Goal: Task Accomplishment & Management: Use online tool/utility

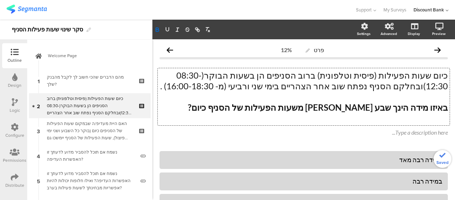
click at [244, 87] on p "כיום שעות הפעילות (פיסית וטלפונית) ברוב הסניפים הן בשעות הבוקר(08:30-12:30)ובחל…" at bounding box center [303, 80] width 288 height 21
click at [192, 75] on p "כיום שעות הפעילות (פיסית וטלפונית) ברוב הסניפים הן בשעות הבוקר(08:30-12:30)ובחל…" at bounding box center [303, 80] width 288 height 21
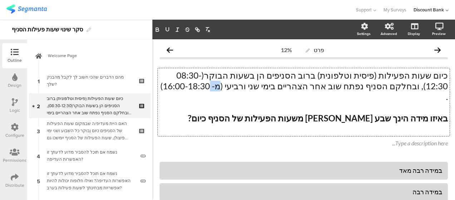
drag, startPoint x: 295, startPoint y: 84, endPoint x: 302, endPoint y: 85, distance: 7.5
click at [302, 85] on p "כיום שעות הפעילות (פיסית וטלפונית) ברוב הסניפים הן בשעות הבוקר(08:30-12:30), וב…" at bounding box center [303, 86] width 288 height 32
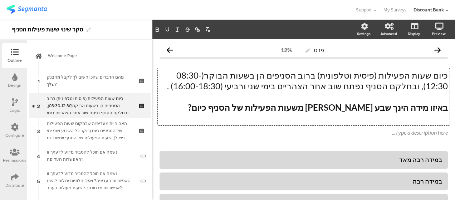
click at [88, 128] on div "האם היית מעדיפ/ה שבמקום שעות הפעילות של הסניפים כיום (בוקר כל השבוע ושני ימי פי…" at bounding box center [89, 130] width 85 height 21
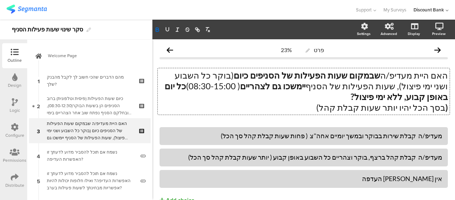
click at [415, 137] on div "מעדיפ/ה קבלת שירות בבוקר ובמשך יומיים אחה"צ ( פחות שעות קבלת קהל סך הכל)" at bounding box center [303, 136] width 277 height 8
click at [414, 158] on div "מעדיפ/ה קבלת קהל ברצף, בוקר וצהריים כל השבוע באופן קבוע ( יותר שעות קבלת קהל סך…" at bounding box center [303, 157] width 277 height 8
click at [391, 187] on div at bounding box center [303, 179] width 288 height 18
click at [100, 81] on div "מהם הדברים שהכי חשוב לך לקבל מהבנק שלך?" at bounding box center [89, 81] width 85 height 14
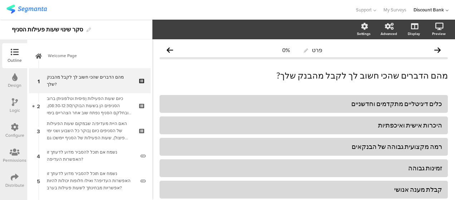
click at [100, 102] on div "כיום שעות הפעילות (פיסית וטלפונית) ברוב הסניפים הן בשעות הבוקר(08:30-12:30), וב…" at bounding box center [89, 105] width 85 height 21
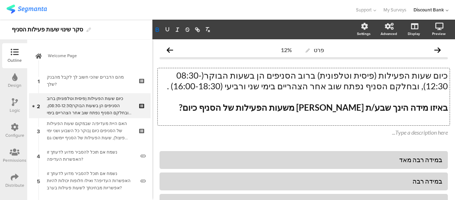
click at [106, 80] on div "מהם הדברים שהכי חשוב לך לקבל מהבנק שלך?" at bounding box center [89, 81] width 85 height 14
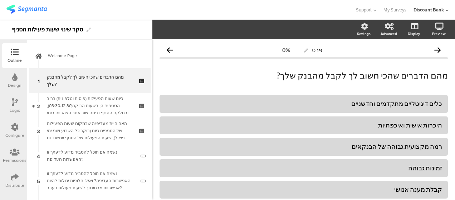
click at [97, 127] on div "האם היית מעדיפ/ה שבמקום שעות הפעילות של הסניפים כיום (בוקר כל השבוע ושני ימי פי…" at bounding box center [89, 130] width 85 height 21
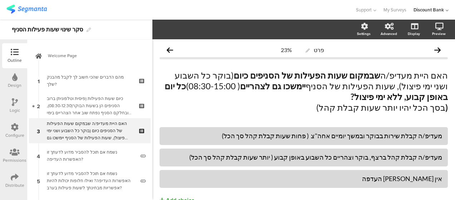
click at [97, 152] on div "נשמח אם תוכל להסביר מדוע לדעתך זו האפשרות העדיפה?" at bounding box center [91, 156] width 88 height 14
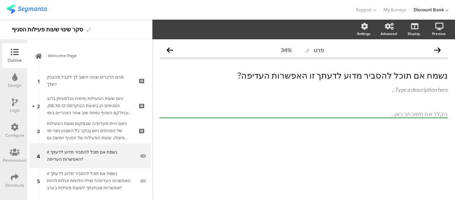
click at [405, 75] on div "נשמח אם תוכל להסביר מדוע לדעתך זו האפשרות העדיפה? נשמח אם תוכל להסביר מדוע לדעת…" at bounding box center [304, 75] width 292 height 14
click at [101, 184] on div "נשמח אם תוכל להסביר מדוע לדעתך זו האפשרות העדיפה? ואילו חלופות יכולות להיות אפש…" at bounding box center [91, 180] width 88 height 21
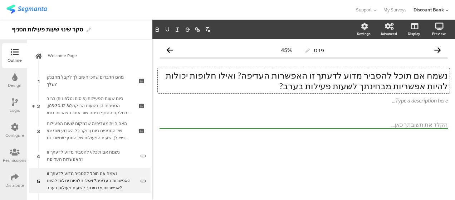
click at [406, 76] on div "נשמח אם תוכל להסביר מדוע לדעתך זו האפשרות העדיפה? ואילו חלופות יכולות להיות אפש…" at bounding box center [304, 80] width 292 height 25
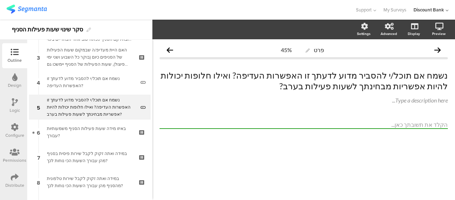
scroll to position [86, 0]
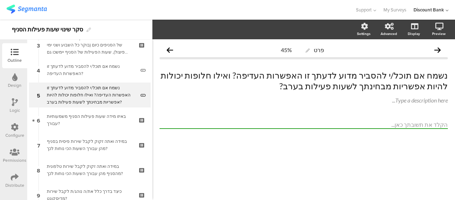
click at [85, 114] on div "באיזו מידה שעות פעילות הסניף משמעותיות עבורך?" at bounding box center [89, 120] width 85 height 14
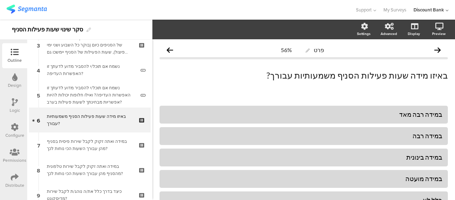
click at [85, 144] on div "במידה ואתה זקוק לקבל שירות פיסית בסניף מהן עבורך השעות הכי נוחות לכך?" at bounding box center [89, 145] width 85 height 14
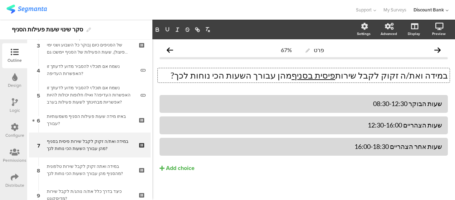
click at [389, 75] on p "במידה ואת/ה זקוק לקבל שירות פיסית בסניף מהן עבורך השעות הכי נוחות לכך?" at bounding box center [303, 75] width 288 height 11
click at [343, 77] on p "במידה ואת/ה זקוק/ה לקבל שירות פיסית בסניף מהן עבורך השעות הכי נוחות לכך?" at bounding box center [303, 75] width 288 height 11
click at [167, 30] on icon "button" at bounding box center [167, 29] width 6 height 6
click at [106, 165] on div "במידה ואתה זקוק לקבל שירות טלפונית מהסניף מהן עבורך השעות הכי נוחות לכך?" at bounding box center [89, 170] width 85 height 14
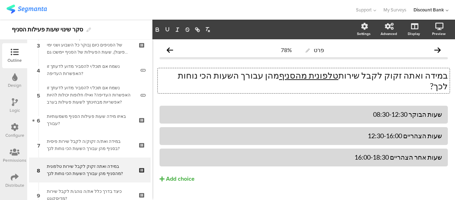
click at [410, 76] on div "במידה ואתה זקוק לקבל שירות טלפונית מהסניף מהן עבורך השעות הכי נוחות לכך? במידה …" at bounding box center [304, 80] width 292 height 25
click at [412, 76] on p "במידה ואתה זקוק לקבל שירות טלפונית מהסניף מהן עבורך השעות הכי נוחות לכך?" at bounding box center [303, 80] width 288 height 21
click at [389, 75] on p "במידה ואת/ה זקוק לקבל שירות טלפונית מהסניף מהן עבורך השעות הכי נוחות לכך?" at bounding box center [303, 80] width 288 height 21
click at [110, 189] on div "כיצד בדרך כלל את/ה נוהג/ת לקבל שירות מדיסקונט?" at bounding box center [89, 195] width 85 height 14
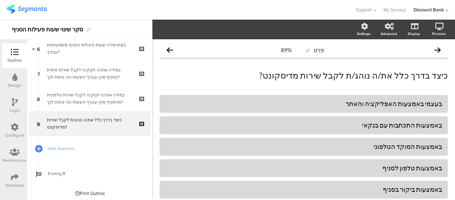
scroll to position [159, 0]
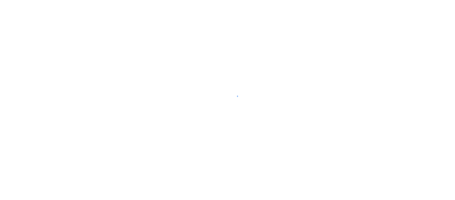
click at [109, 163] on div at bounding box center [227, 100] width 455 height 200
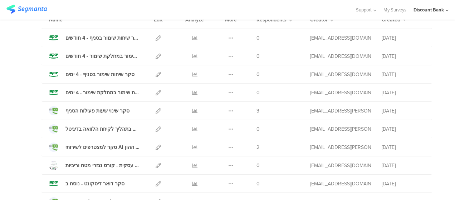
scroll to position [79, 0]
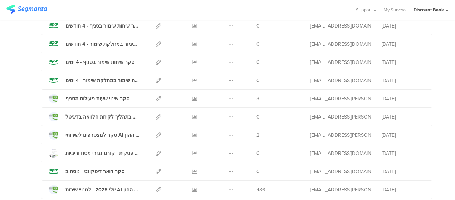
click at [192, 188] on icon at bounding box center [194, 189] width 5 height 5
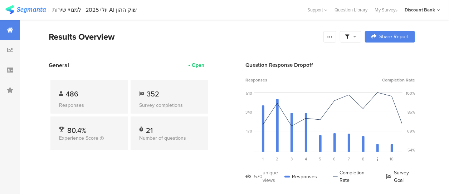
click at [332, 36] on icon at bounding box center [330, 37] width 6 height 6
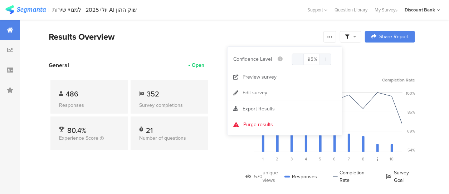
click at [244, 110] on span "Export Results" at bounding box center [258, 109] width 32 height 8
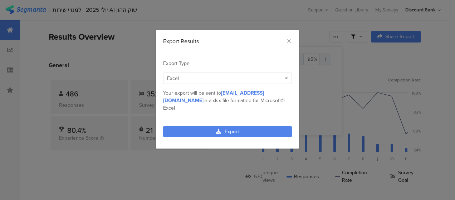
click at [227, 126] on link "Export" at bounding box center [227, 131] width 129 height 11
